Goal: Obtain resource: Download file/media

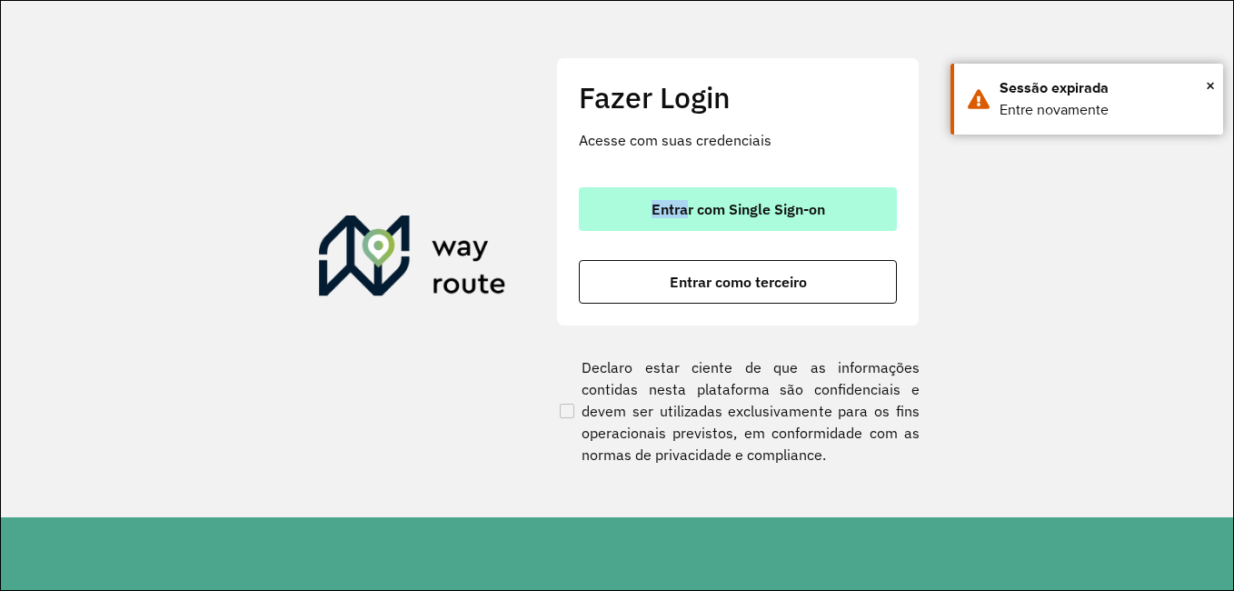
drag, startPoint x: 697, startPoint y: 185, endPoint x: 684, endPoint y: 211, distance: 28.5
click at [684, 211] on div "Fazer Login Acesse com suas credenciais Entrar com Single Sign-on Entrar como t…" at bounding box center [738, 191] width 364 height 269
click at [684, 211] on span "Entrar com Single Sign-on" at bounding box center [739, 209] width 174 height 15
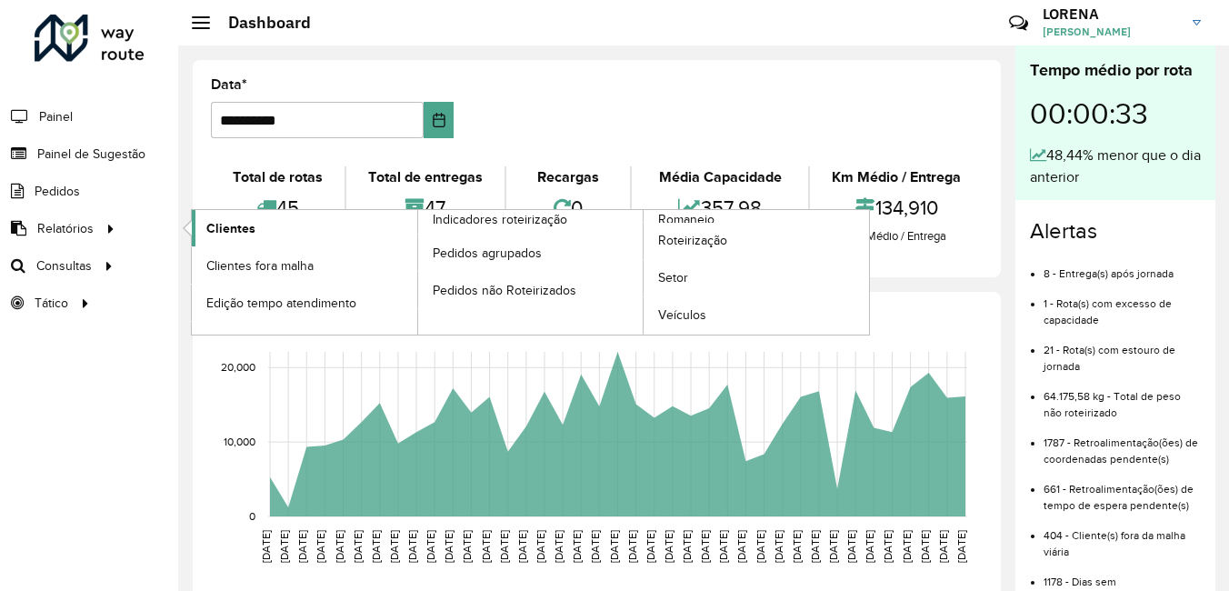
click at [237, 232] on span "Clientes" at bounding box center [230, 228] width 49 height 19
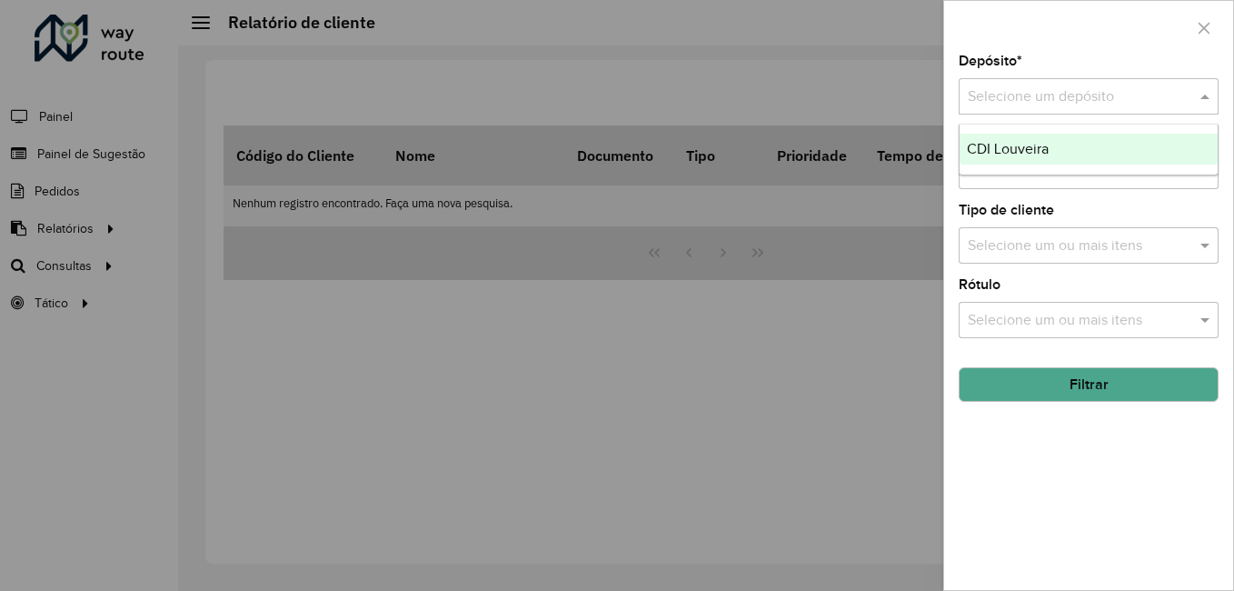
click at [996, 90] on input "text" at bounding box center [1070, 97] width 205 height 22
click at [996, 135] on div "CDI Louveira" at bounding box center [1089, 149] width 258 height 31
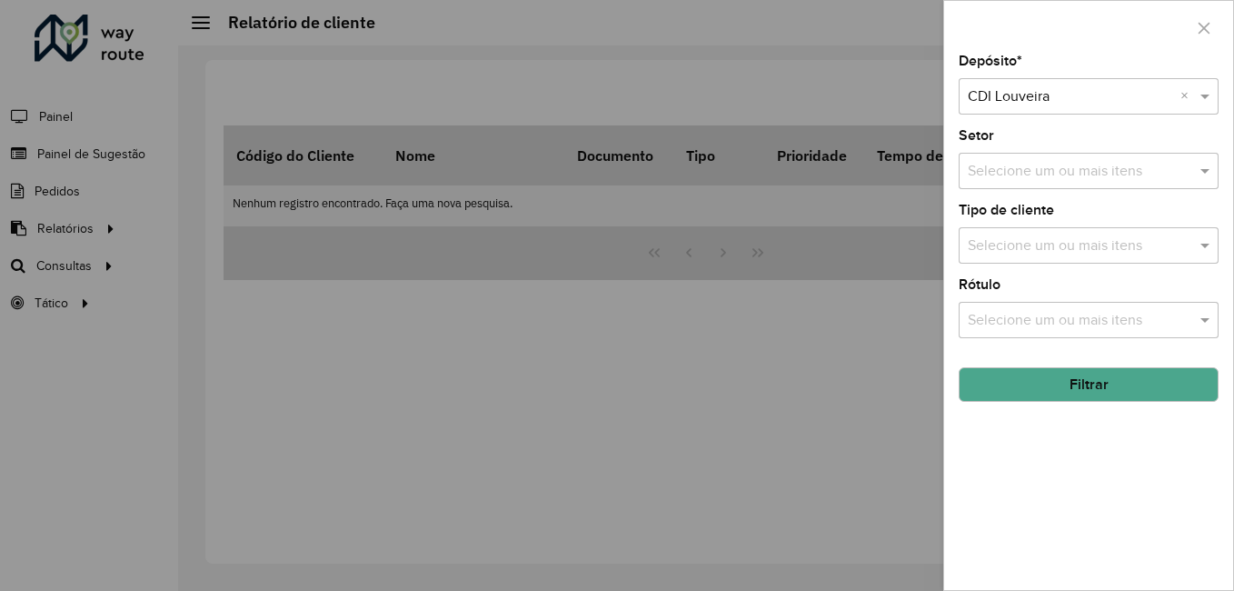
click at [1014, 370] on button "Filtrar" at bounding box center [1089, 384] width 260 height 35
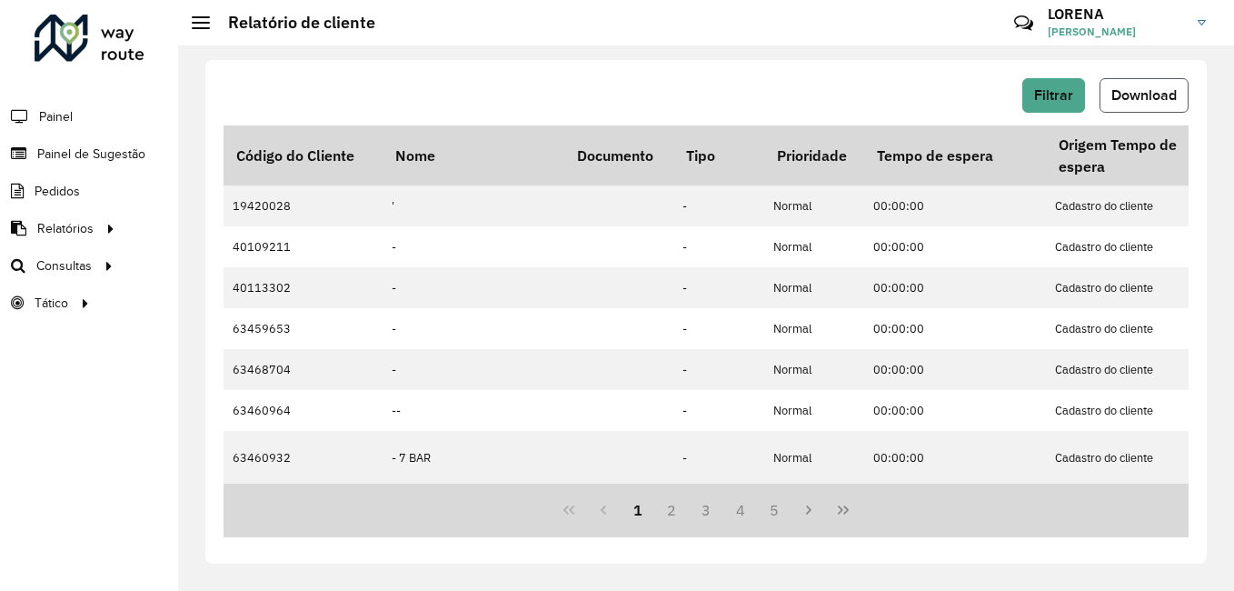
click at [1134, 102] on span "Download" at bounding box center [1144, 94] width 65 height 15
